Goal: Information Seeking & Learning: Learn about a topic

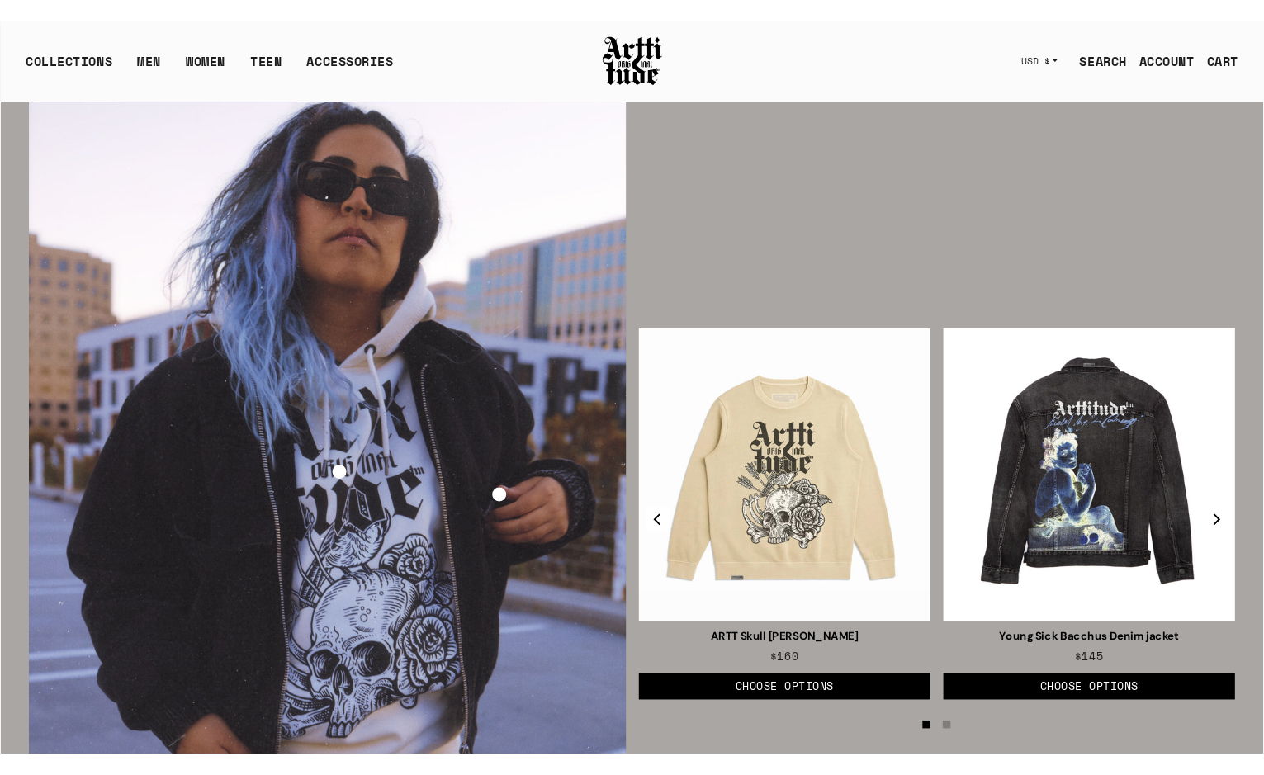
scroll to position [2331, 0]
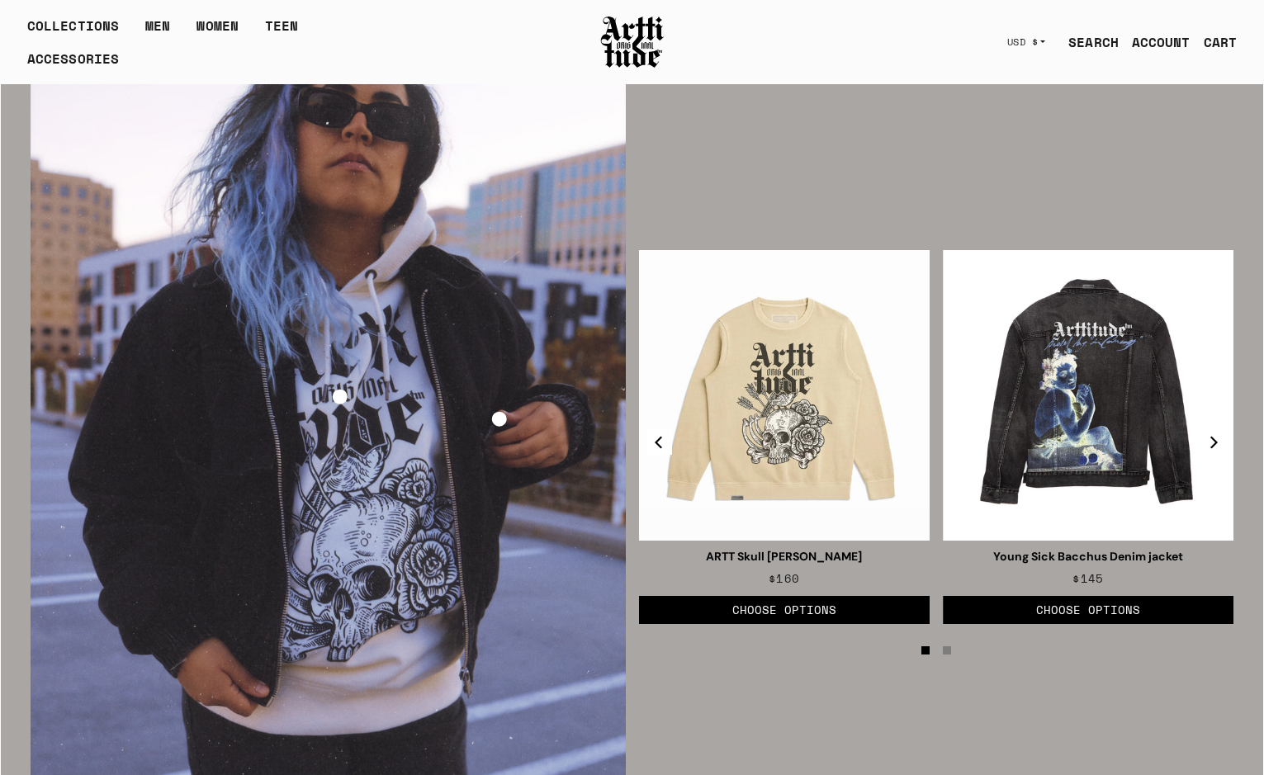
click at [646, 30] on img at bounding box center [632, 42] width 66 height 56
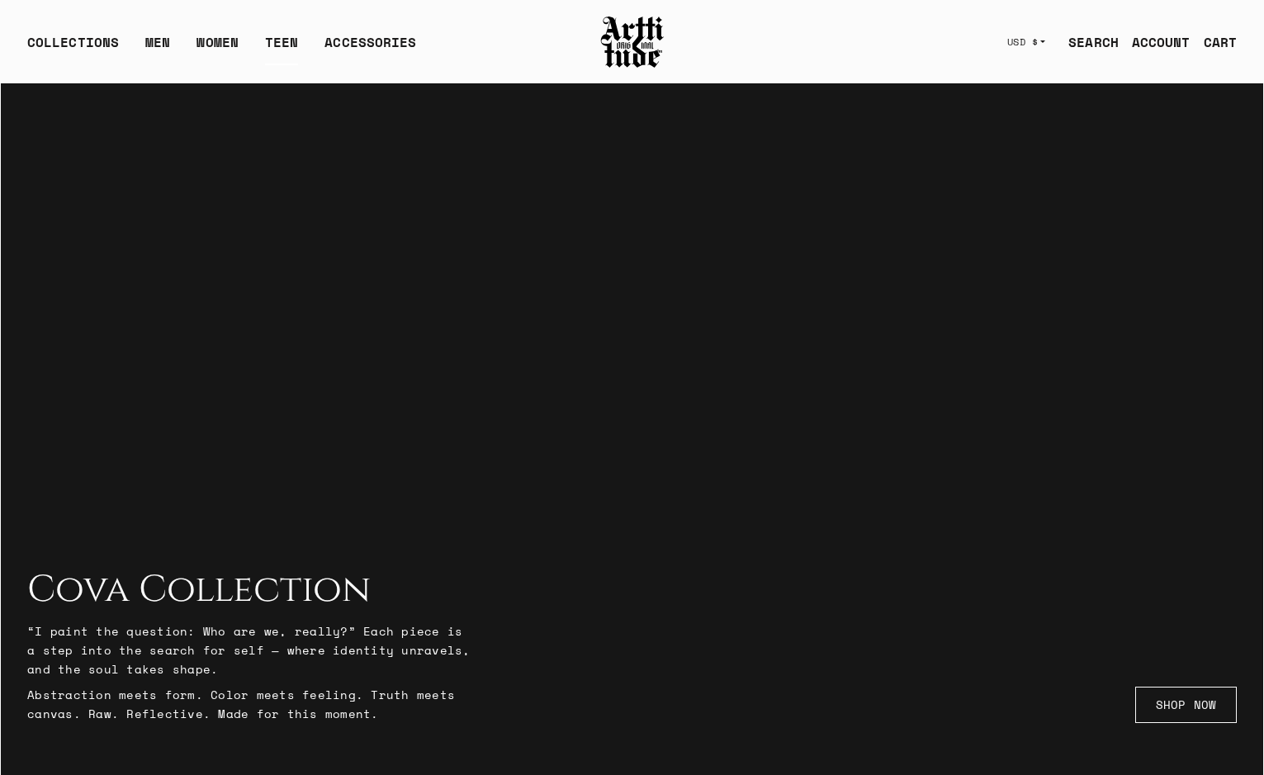
click at [274, 37] on link "TEEN" at bounding box center [281, 48] width 33 height 33
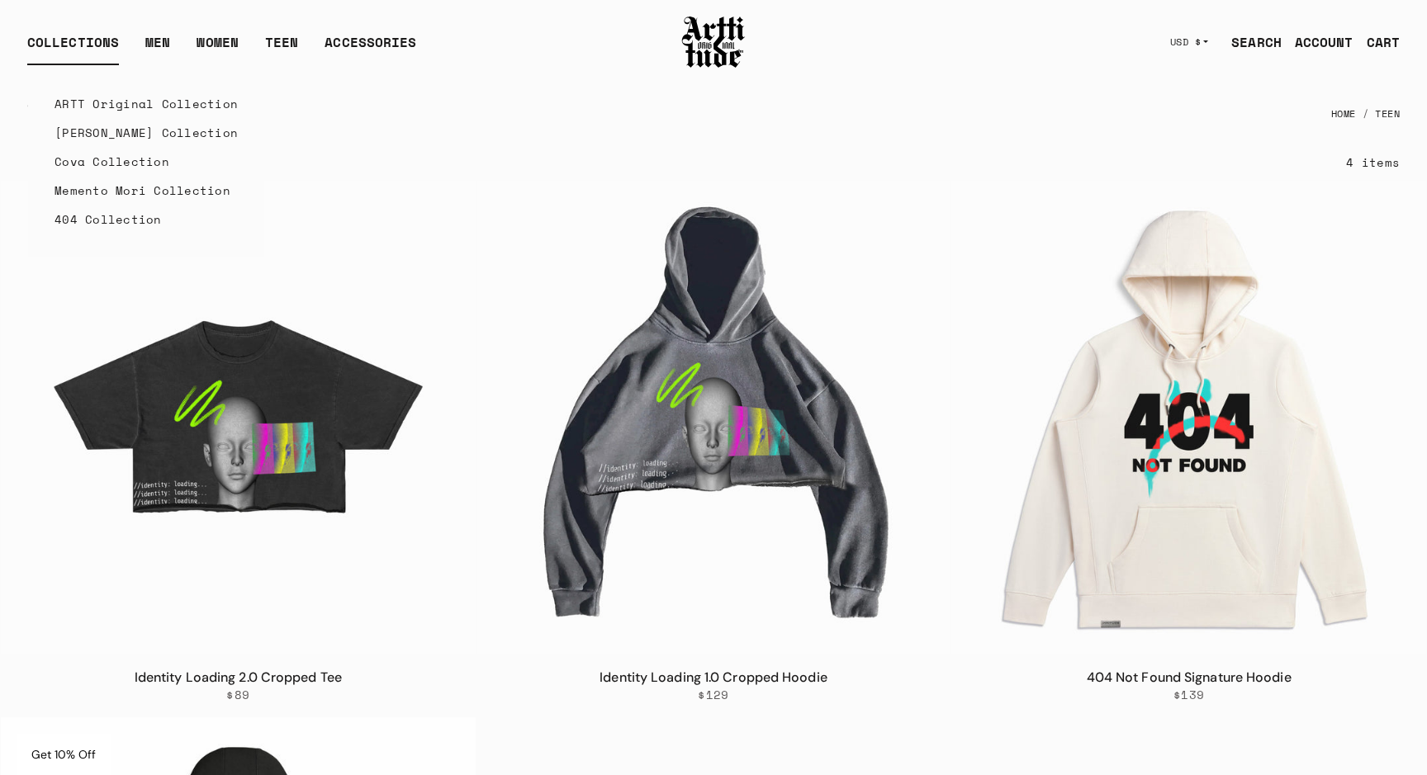
click at [126, 103] on link "ARTT Original Collection" at bounding box center [145, 103] width 183 height 29
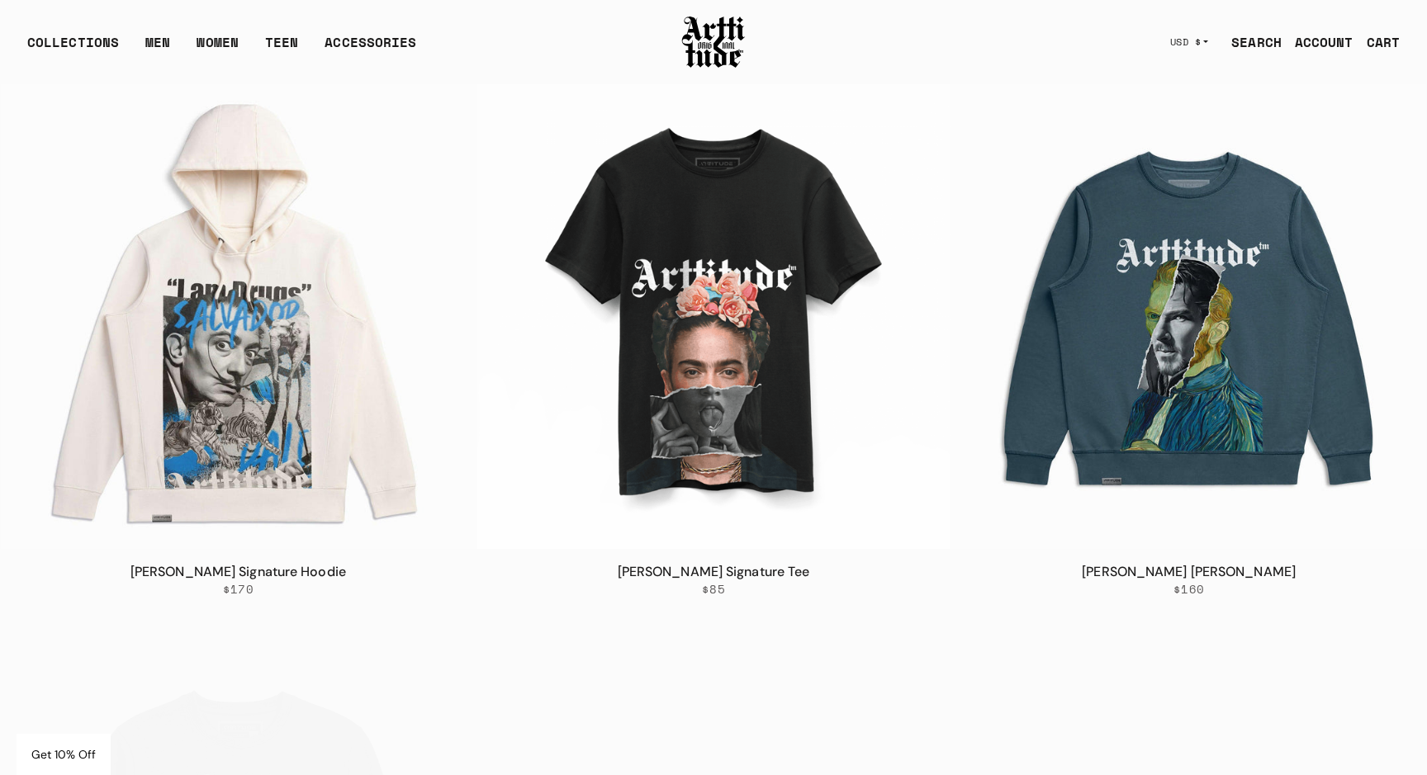
scroll to position [4563, 0]
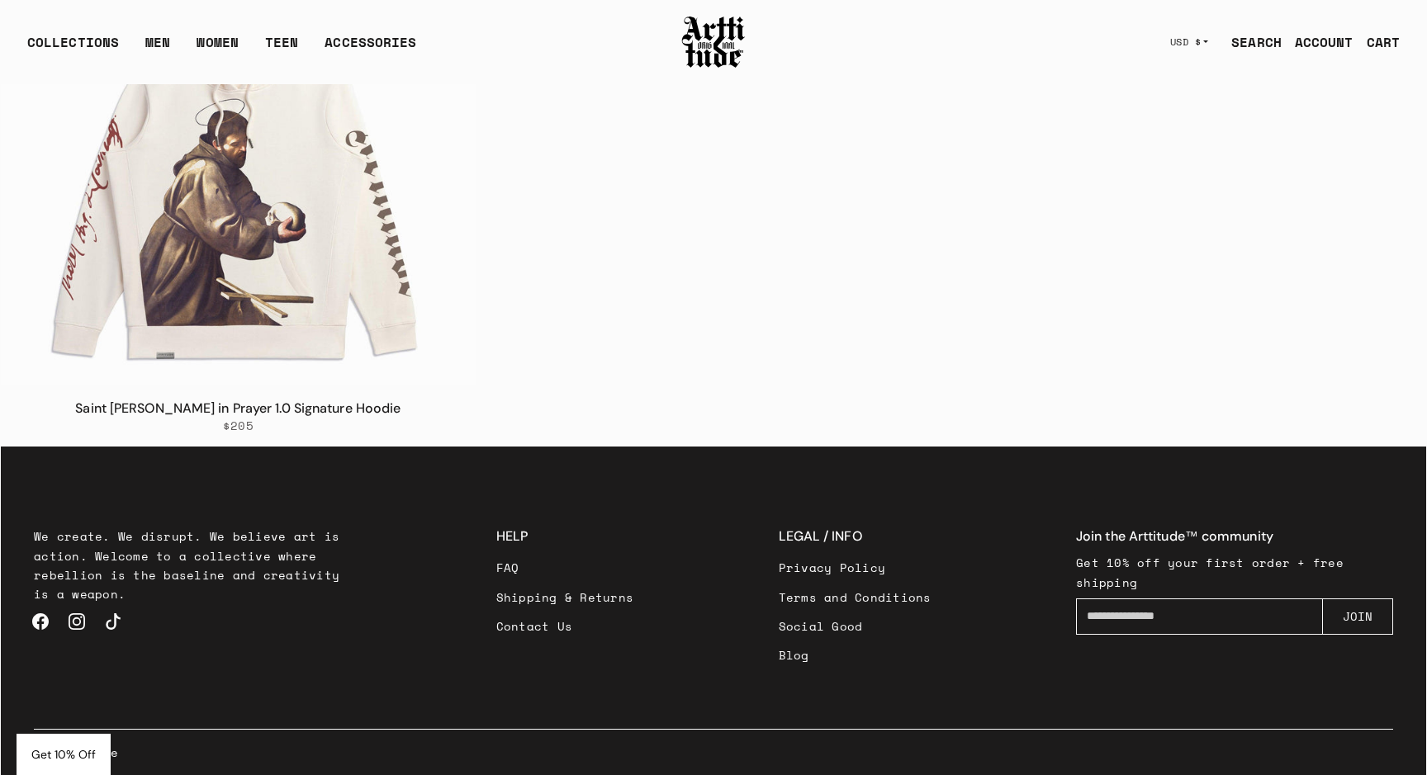
scroll to position [3740, 0]
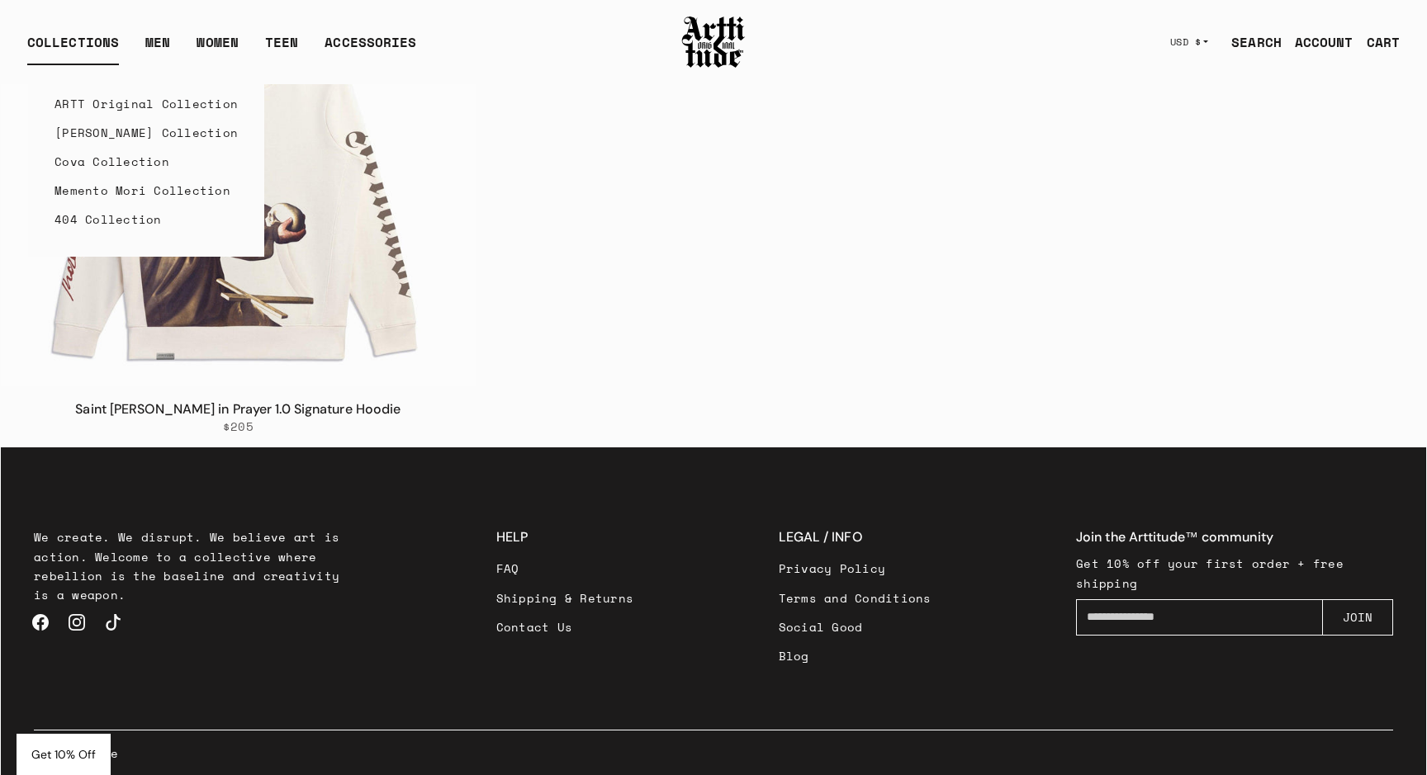
click at [98, 132] on link "Caravaggio Collection" at bounding box center [145, 132] width 183 height 29
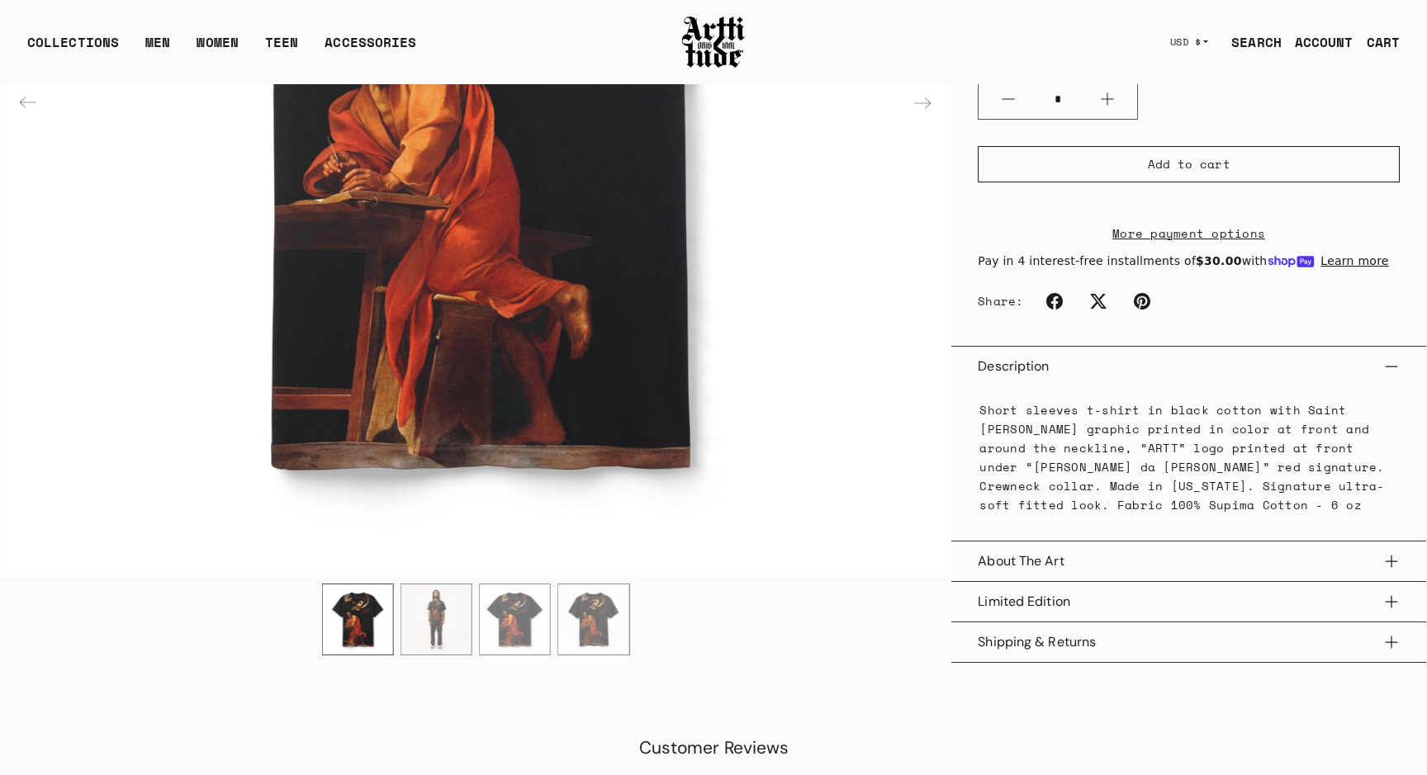
scroll to position [527, 0]
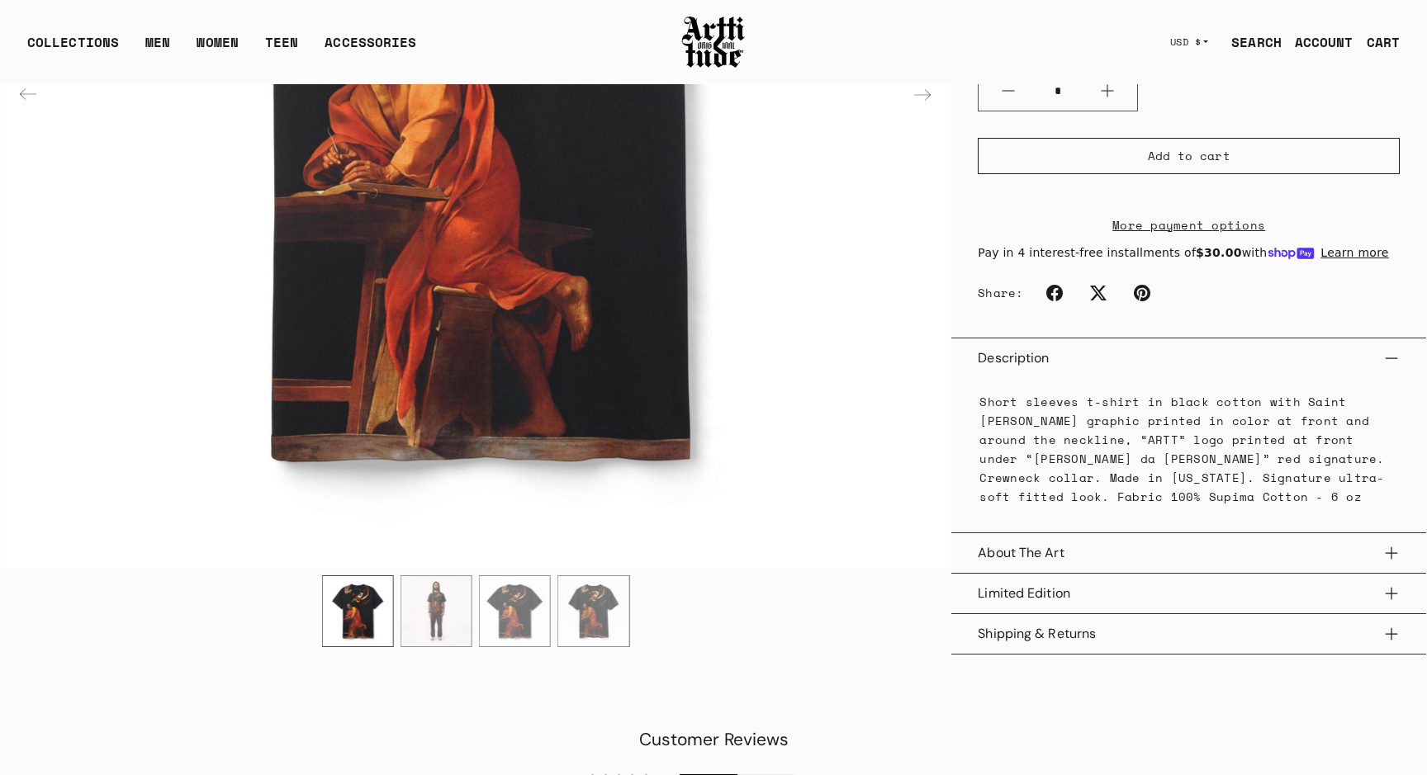
click at [1084, 597] on button "Limited Edition" at bounding box center [1189, 594] width 422 height 40
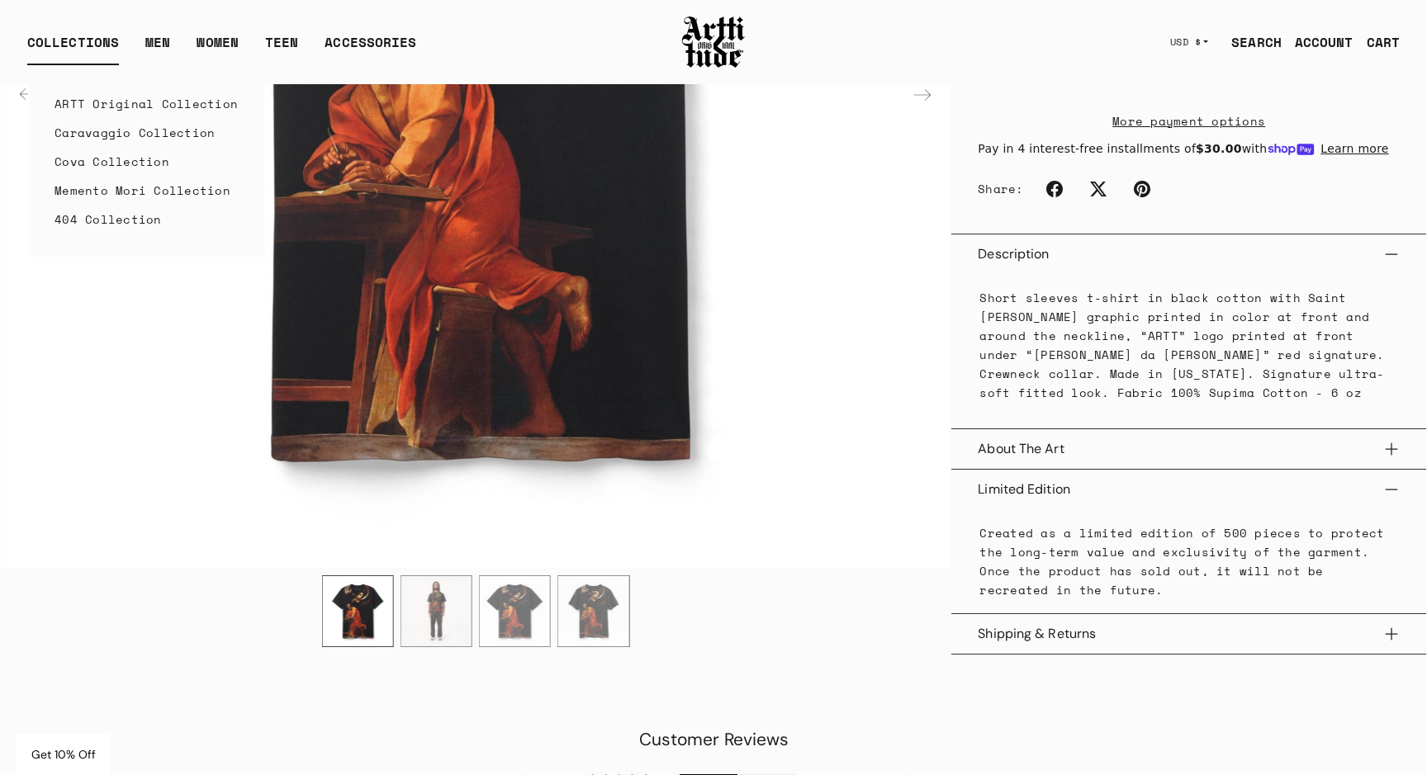
click at [107, 163] on link "Cova Collection" at bounding box center [145, 161] width 183 height 29
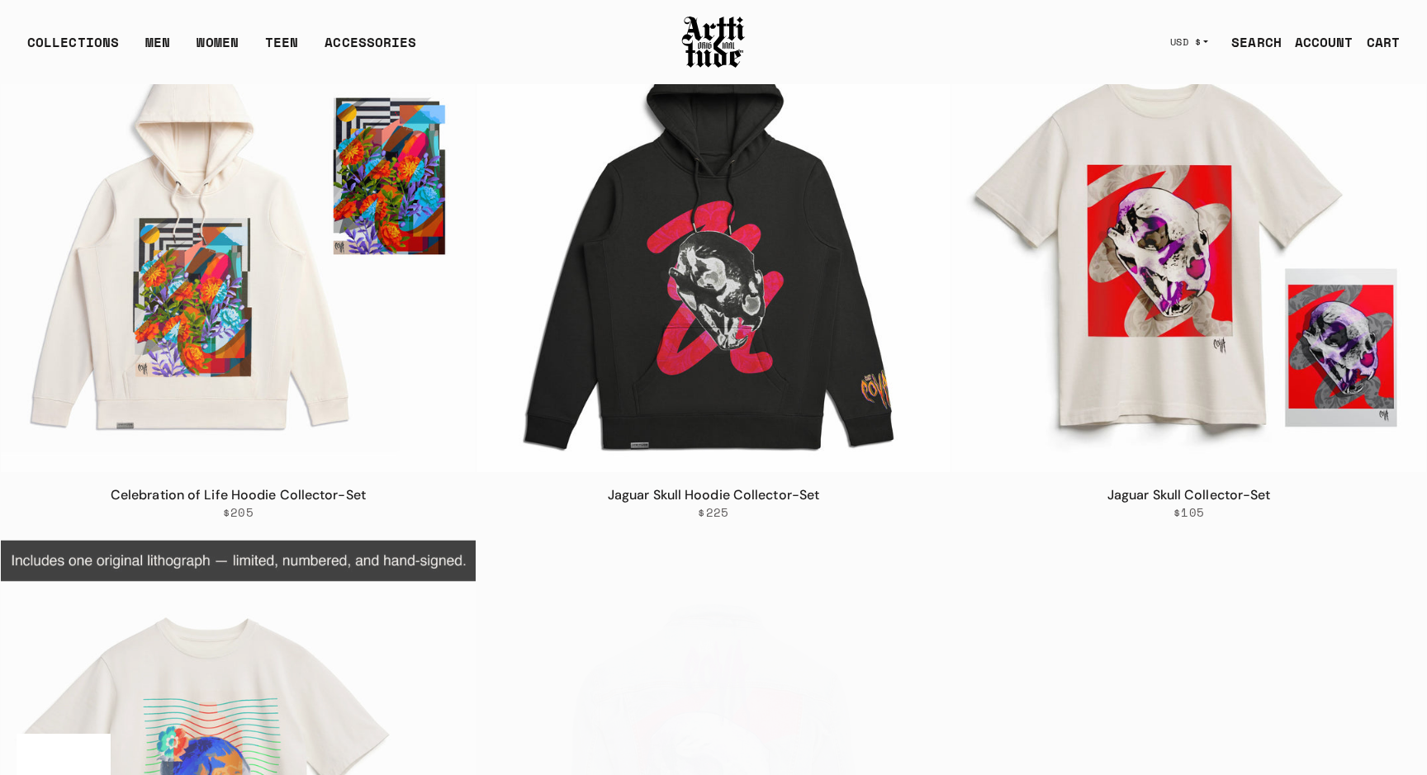
scroll to position [435, 0]
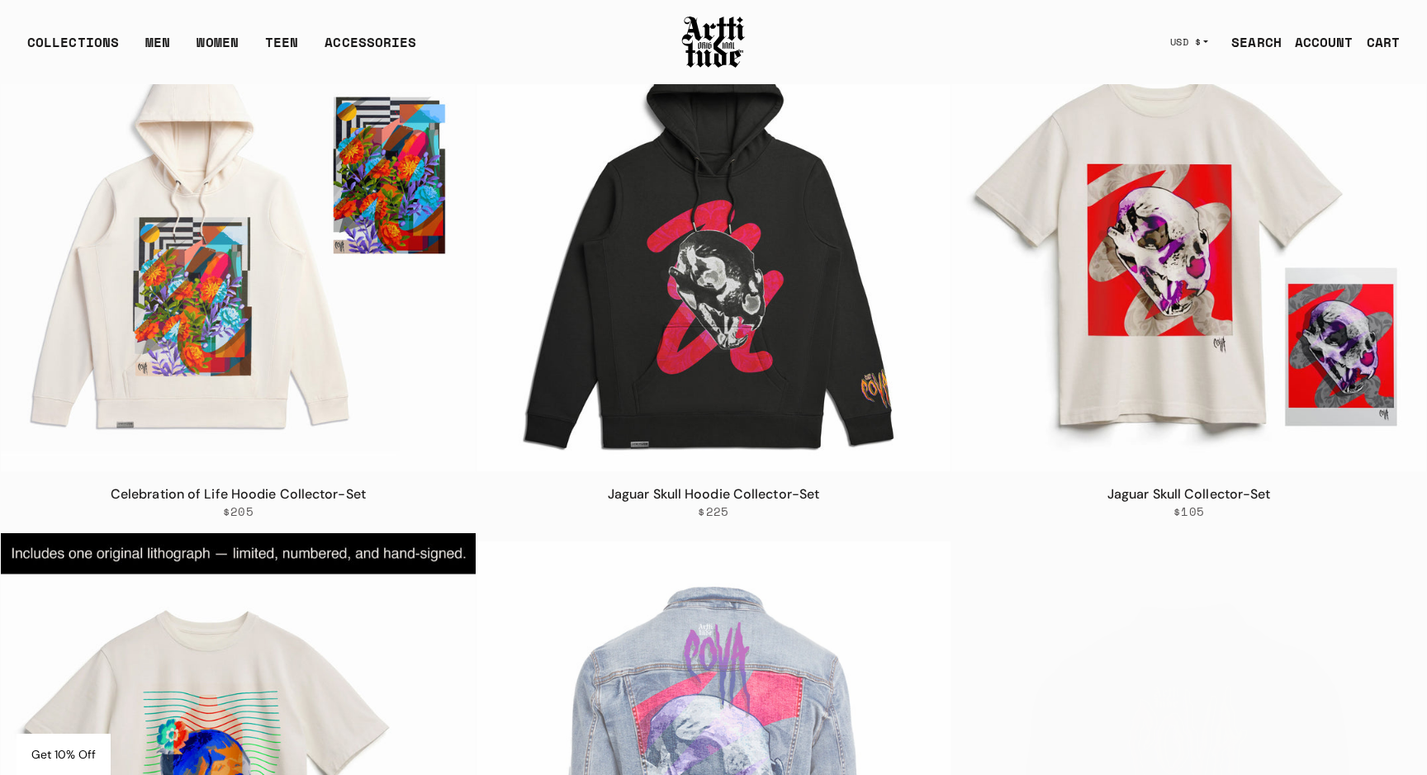
click at [740, 290] on img at bounding box center [713, 235] width 475 height 475
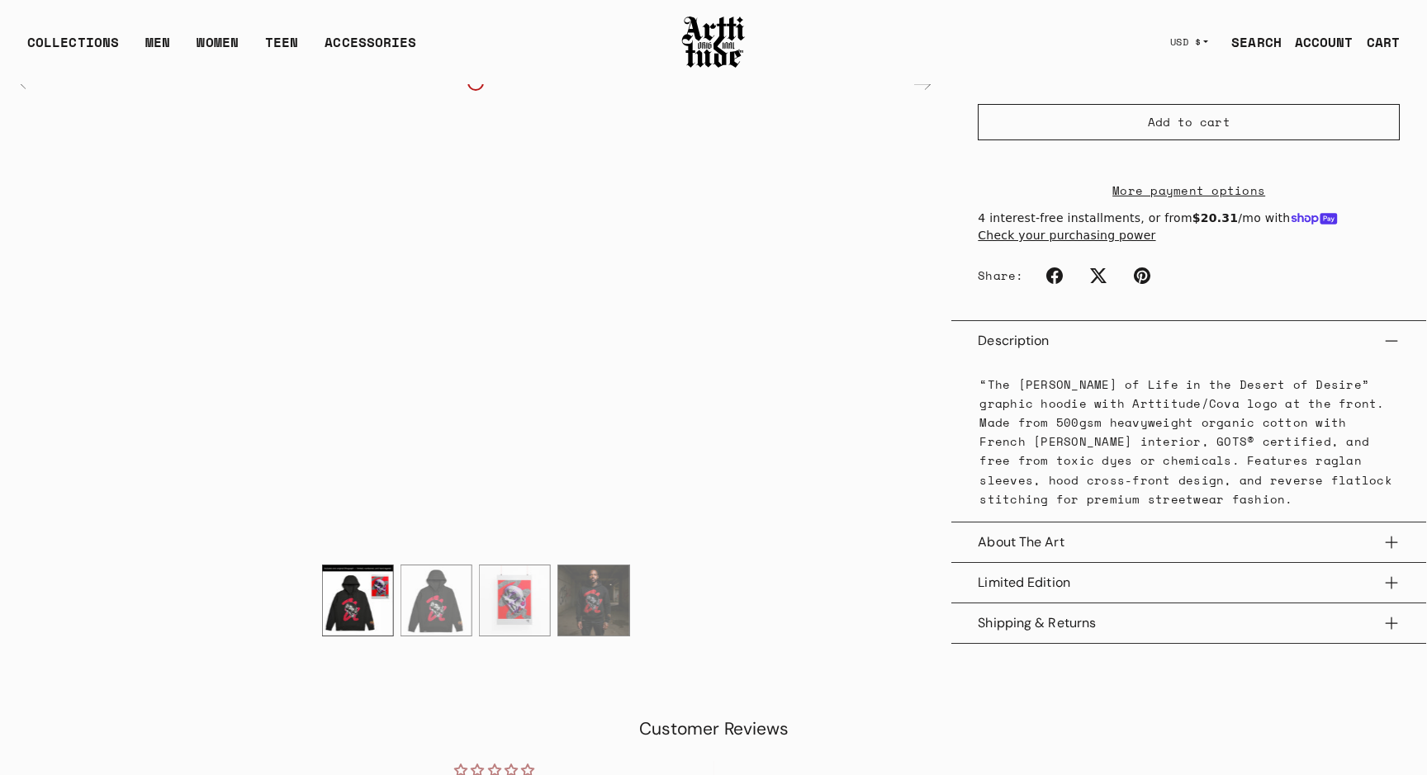
scroll to position [538, 0]
click at [1101, 576] on button "Limited Edition" at bounding box center [1189, 583] width 422 height 40
